Goal: Task Accomplishment & Management: Complete application form

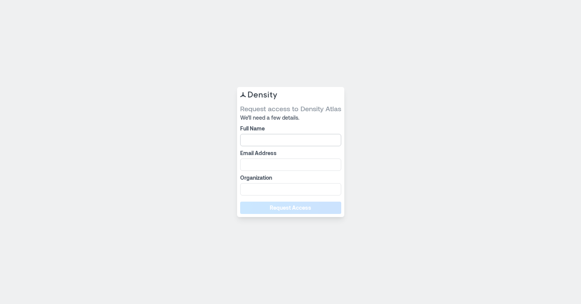
click at [256, 138] on input "Full Name" at bounding box center [290, 140] width 101 height 12
type input "**********"
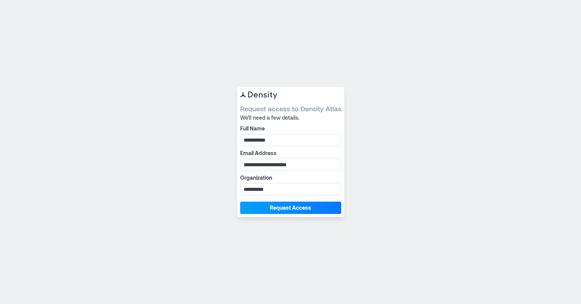
click at [278, 210] on span "Request Access" at bounding box center [291, 208] width 42 height 8
